Goal: Check status: Check status

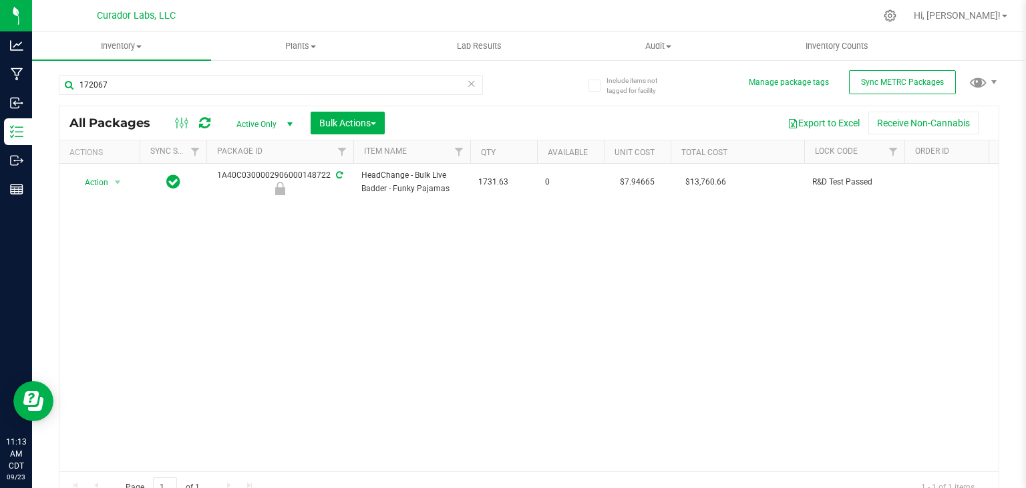
type input "172067"
click at [947, 17] on link "Hi, [PERSON_NAME]!" at bounding box center [961, 16] width 104 height 14
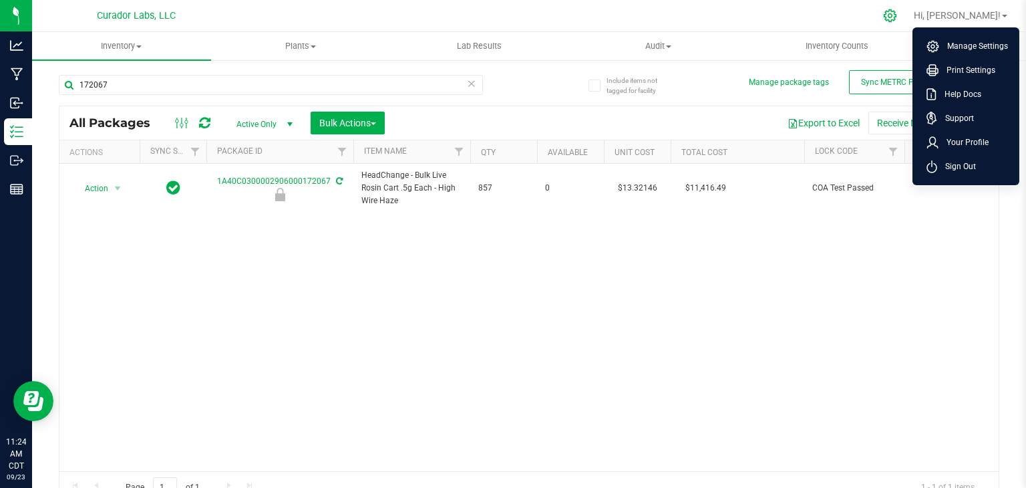
click at [907, 15] on div at bounding box center [890, 15] width 33 height 29
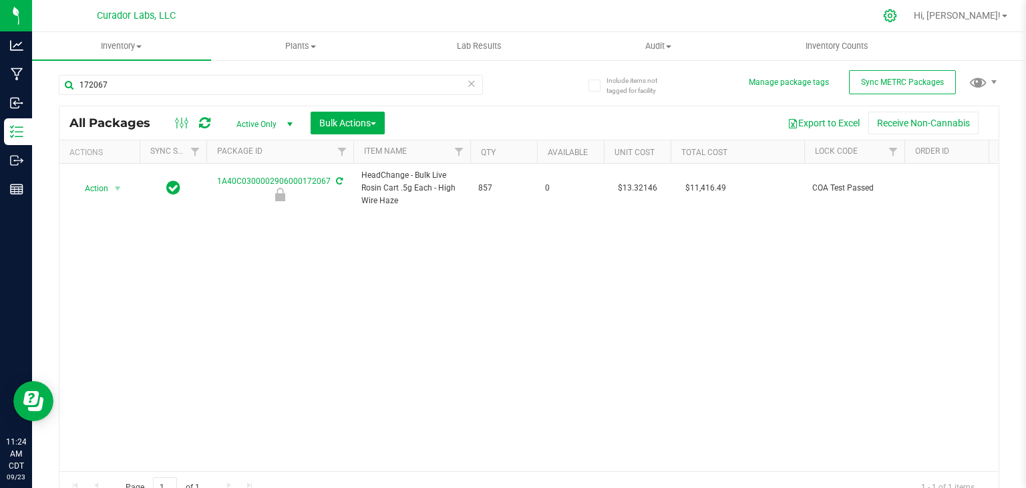
click at [897, 15] on icon at bounding box center [890, 16] width 14 height 14
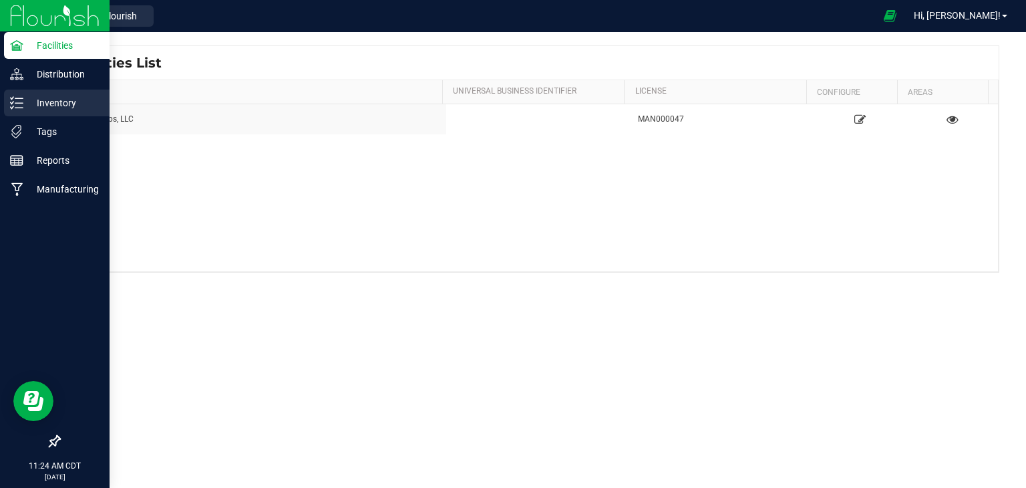
click at [21, 108] on icon at bounding box center [16, 102] width 13 height 13
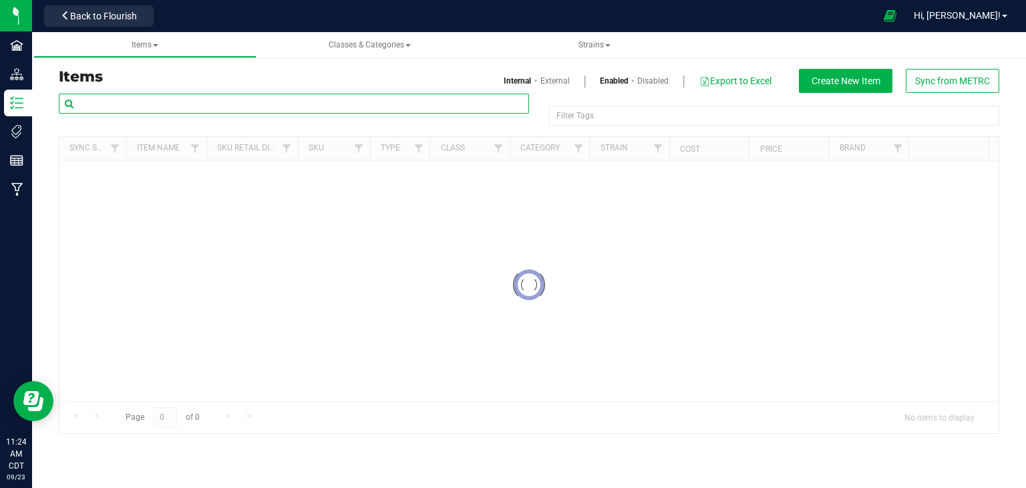
click at [262, 100] on input "text" at bounding box center [294, 104] width 470 height 20
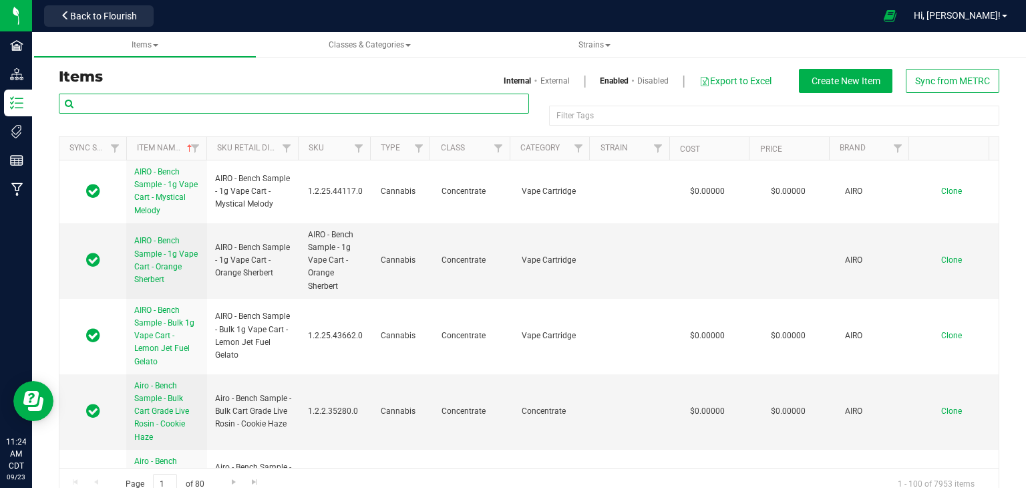
paste input "Slurp Juice"
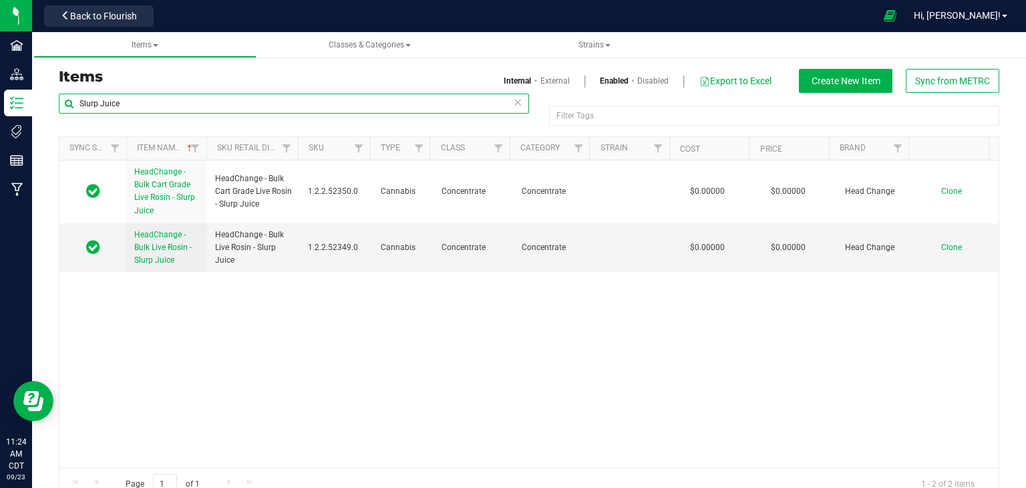
type input "Slurp Juice"
click at [637, 81] on link "Disabled" at bounding box center [652, 81] width 31 height 12
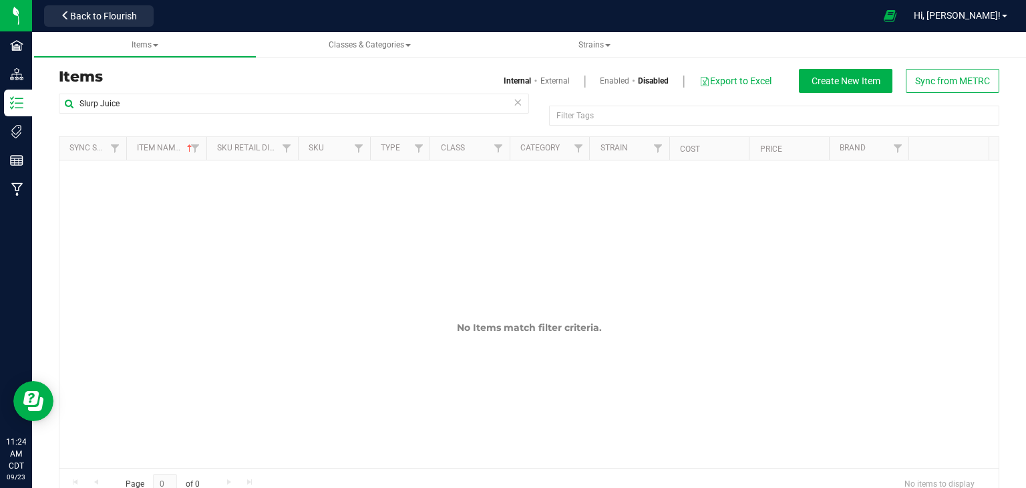
click at [604, 79] on link "Enabled" at bounding box center [614, 81] width 29 height 12
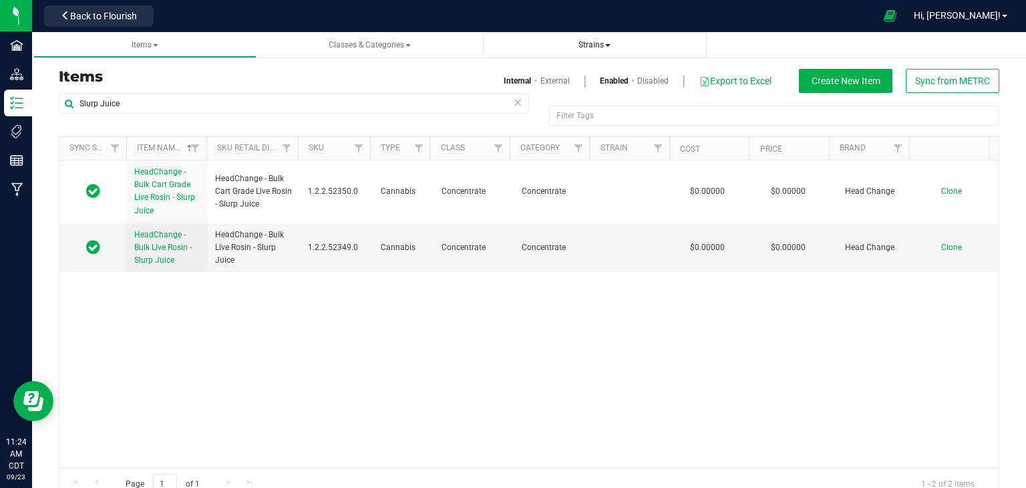
click at [581, 49] on span "Strains" at bounding box center [595, 44] width 32 height 9
click at [567, 78] on li "All strains" at bounding box center [595, 80] width 202 height 19
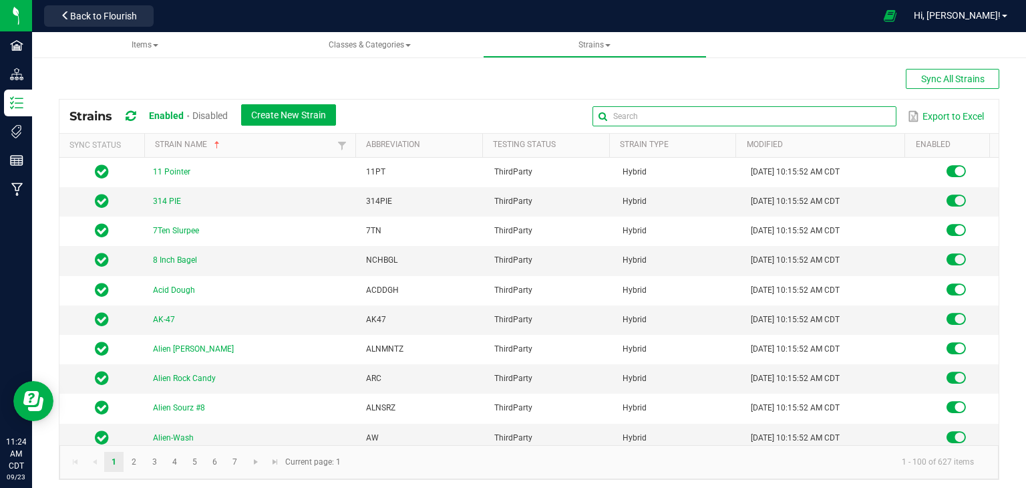
click at [874, 121] on input "text" at bounding box center [745, 116] width 304 height 20
paste input "Slurp Juice"
type input "Slurp Juice"
click at [144, 41] on span "Items" at bounding box center [145, 44] width 27 height 9
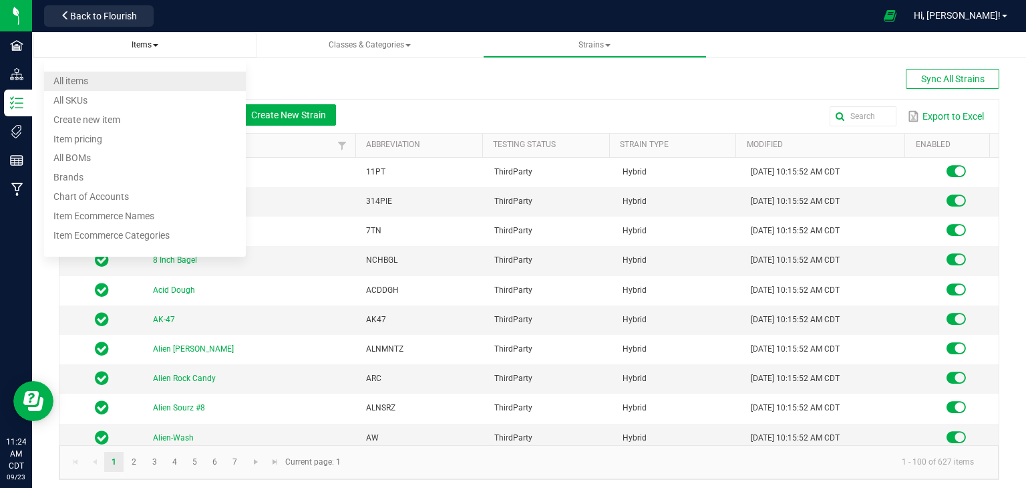
click at [115, 86] on li "All items" at bounding box center [145, 80] width 202 height 19
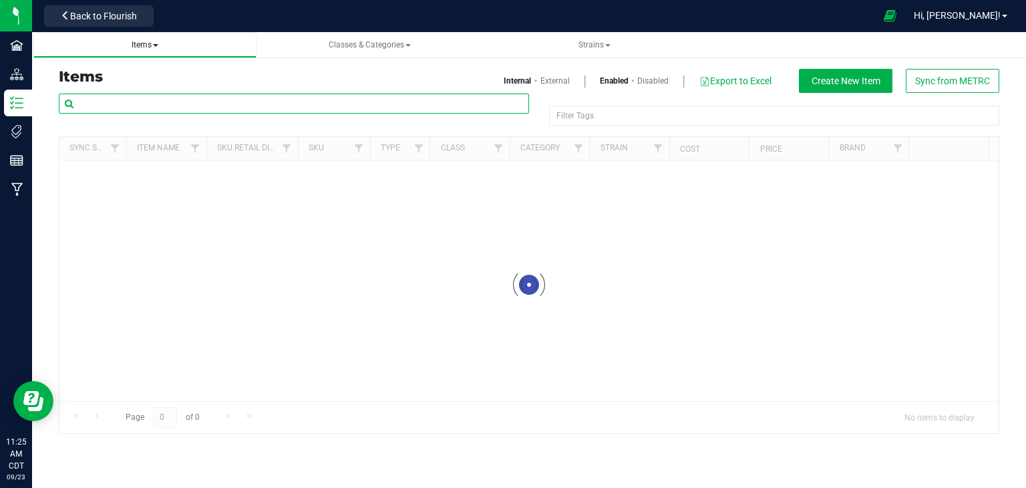
click at [368, 107] on input "text" at bounding box center [294, 104] width 470 height 20
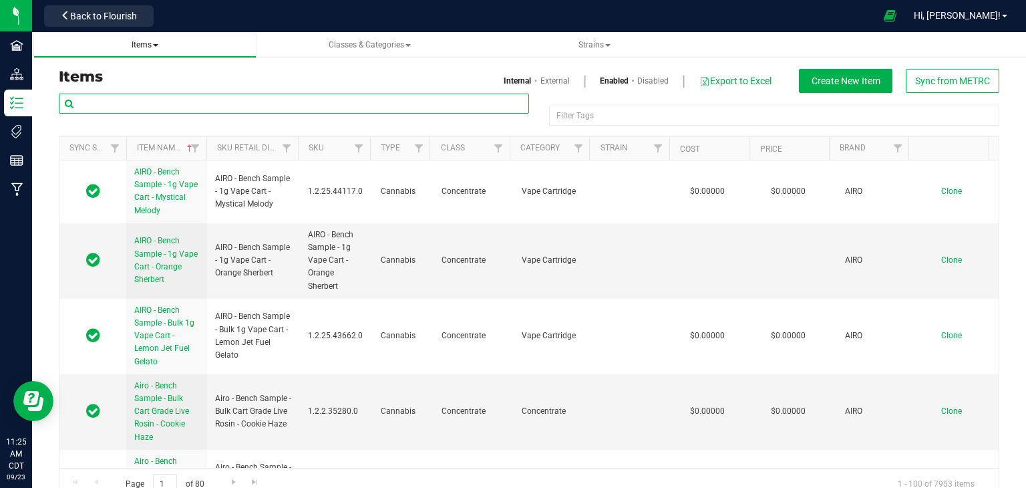
paste input "Slurp Juice"
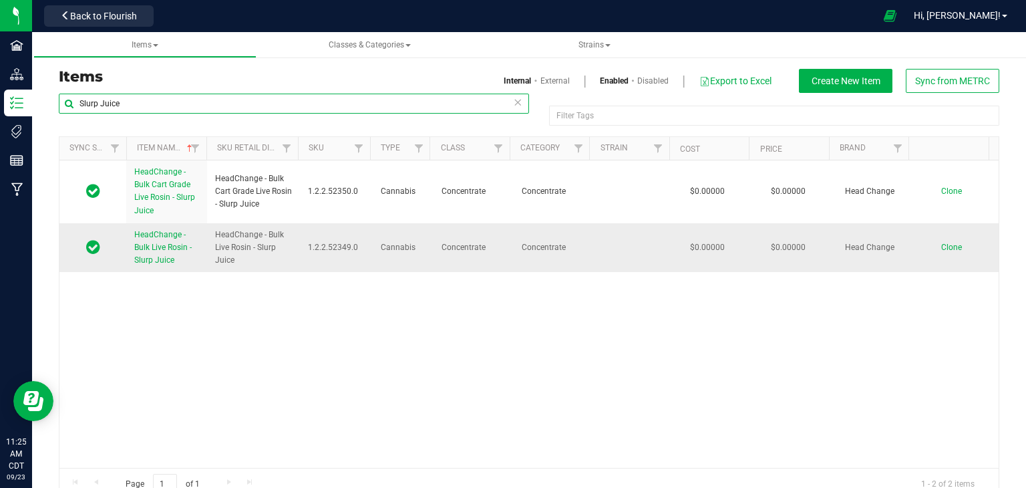
type input "Slurp Juice"
click at [160, 237] on span "HeadChange - Bulk Live Rosin - Slurp Juice" at bounding box center [162, 247] width 57 height 35
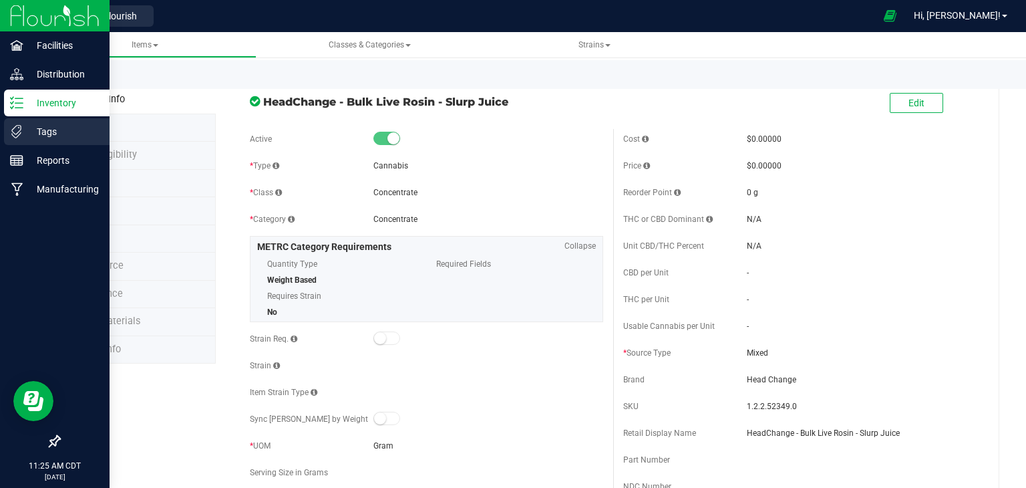
click at [27, 128] on p "Tags" at bounding box center [63, 132] width 80 height 16
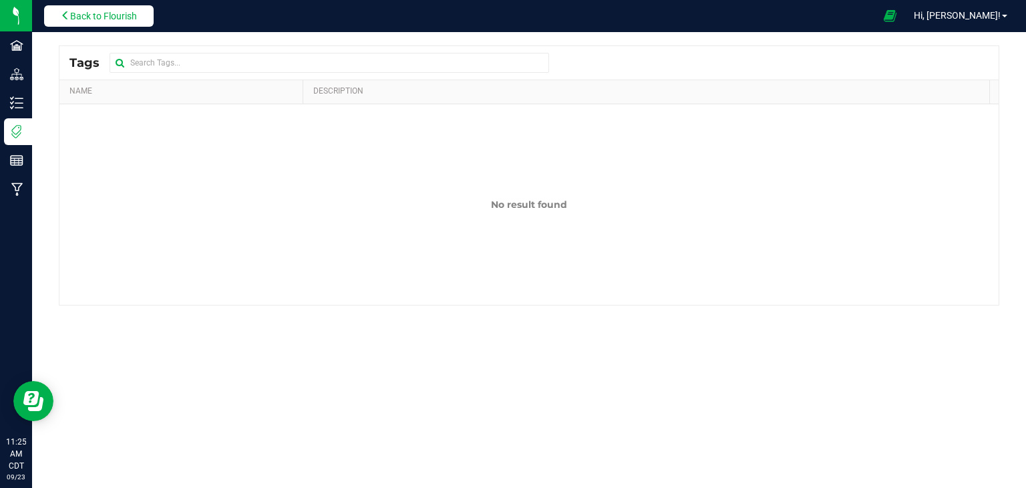
click at [120, 17] on span "Back to Flourish" at bounding box center [103, 16] width 67 height 11
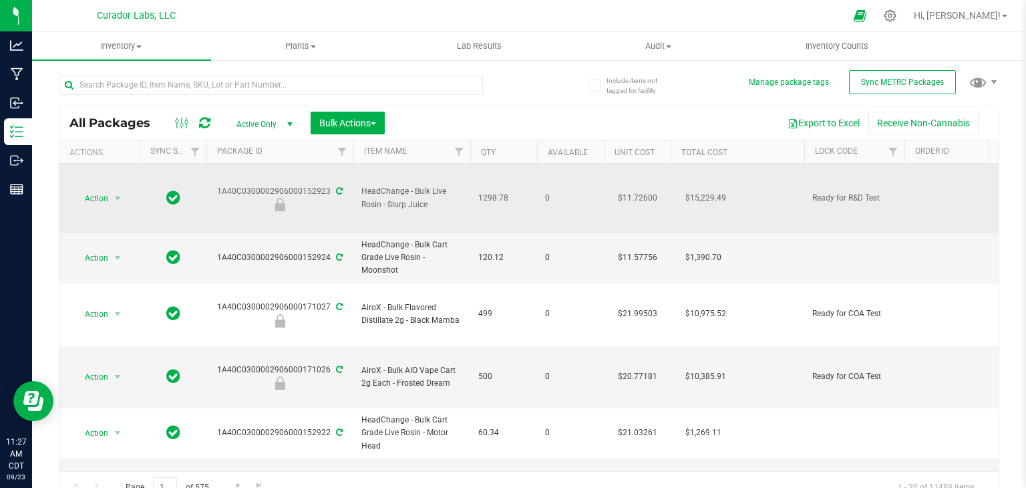
click at [379, 225] on td "HeadChange - Bulk Live Rosin - Slurp Juice" at bounding box center [411, 198] width 117 height 69
drag, startPoint x: 427, startPoint y: 202, endPoint x: 388, endPoint y: 201, distance: 38.8
click at [388, 201] on span "HeadChange - Bulk Live Rosin - Slurp Juice" at bounding box center [411, 197] width 101 height 25
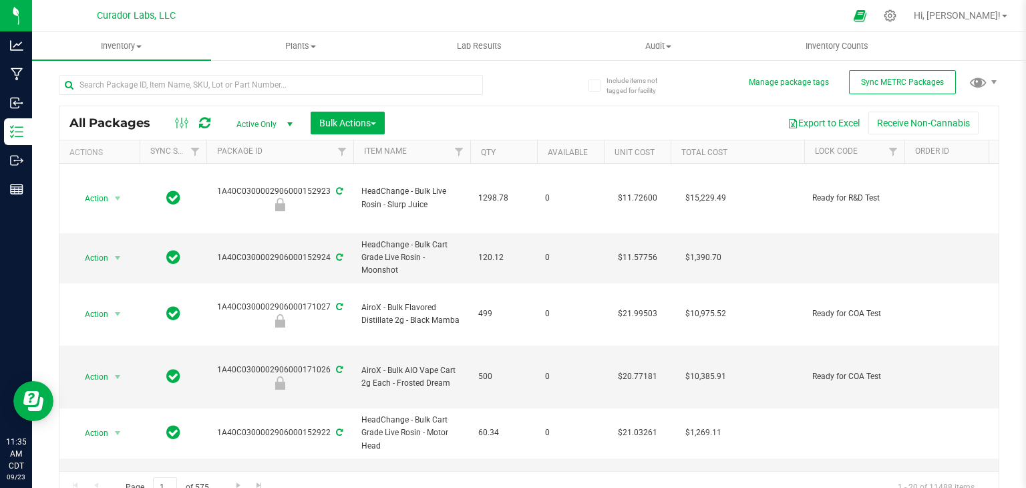
click at [200, 124] on icon at bounding box center [204, 122] width 11 height 13
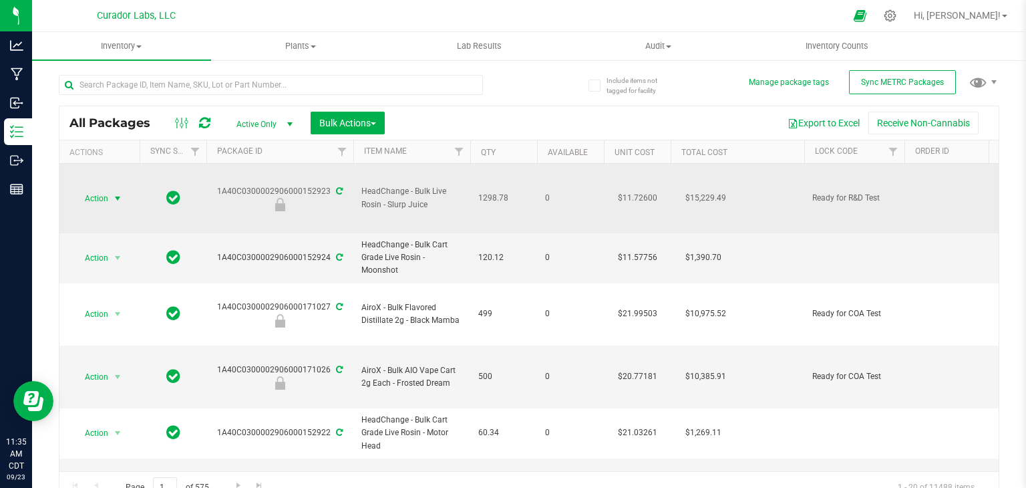
click at [116, 196] on span "select" at bounding box center [117, 198] width 11 height 11
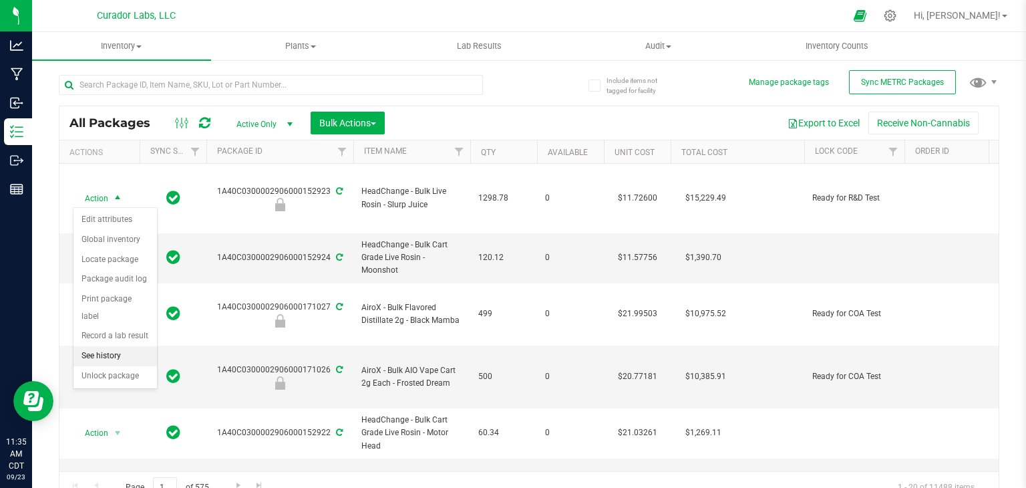
click at [120, 346] on li "See history" at bounding box center [116, 356] width 84 height 20
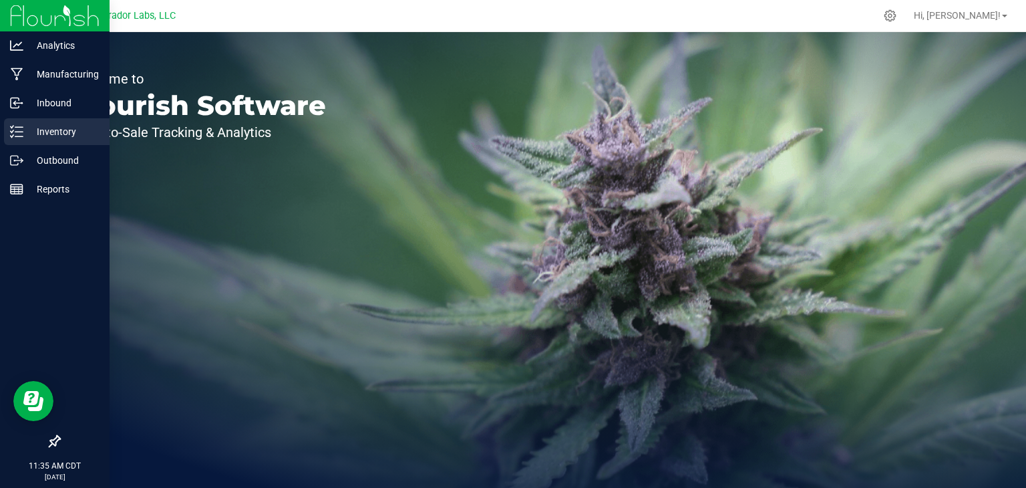
click at [37, 132] on p "Inventory" at bounding box center [63, 132] width 80 height 16
